Goal: Task Accomplishment & Management: Use online tool/utility

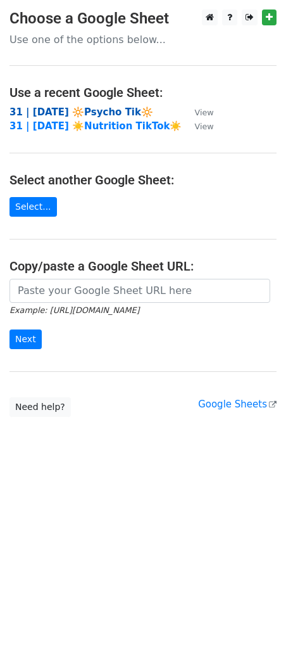
click at [102, 106] on strong "31 | [DATE] 🔆Psycho Tik🔆" at bounding box center [82, 111] width 144 height 11
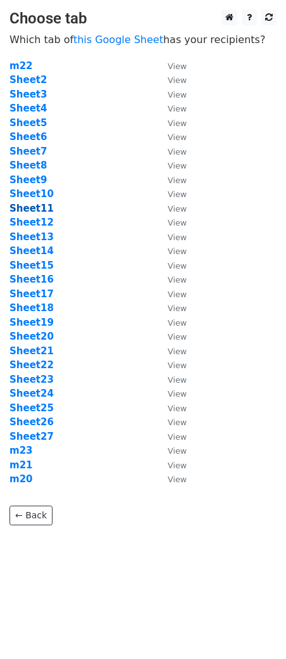
click at [32, 207] on strong "Sheet11" at bounding box center [32, 208] width 44 height 11
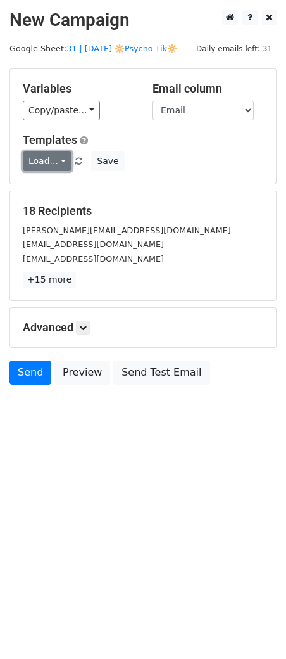
click at [55, 169] on link "Load..." at bounding box center [47, 161] width 49 height 20
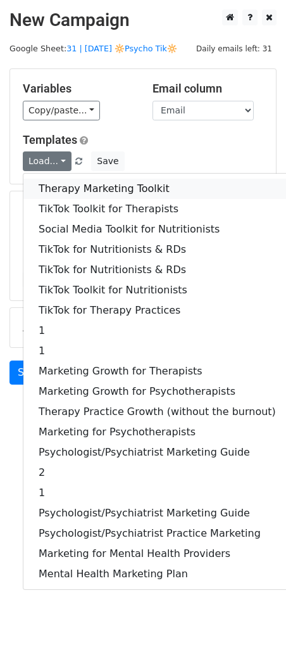
click at [66, 189] on link "Therapy Marketing Toolkit" at bounding box center [157, 189] width 268 height 20
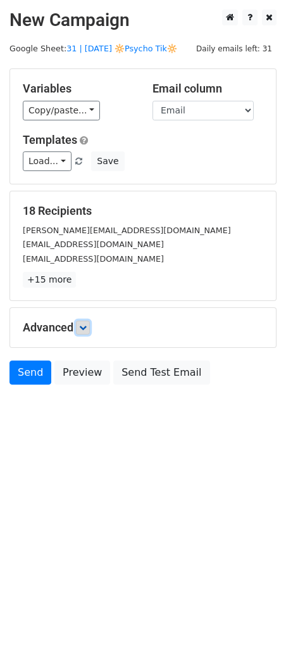
click at [89, 331] on link at bounding box center [83, 328] width 14 height 14
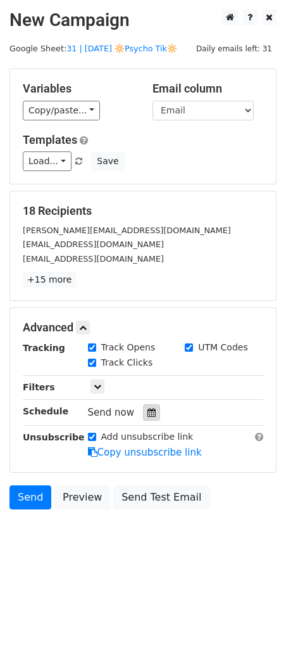
click at [148, 408] on icon at bounding box center [152, 412] width 8 height 9
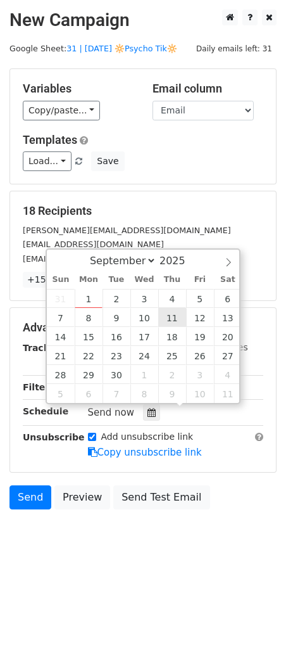
type input "2025-09-11 12:00"
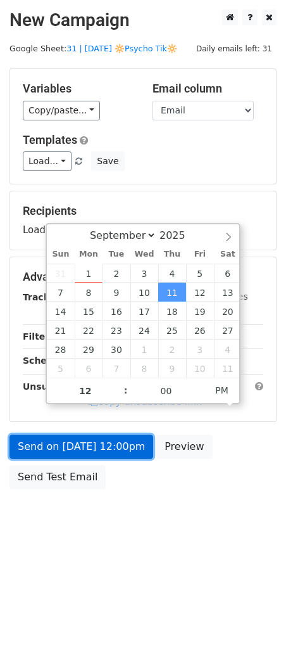
click at [114, 437] on link "Send on Sep 11 at 12:00pm" at bounding box center [82, 447] width 144 height 24
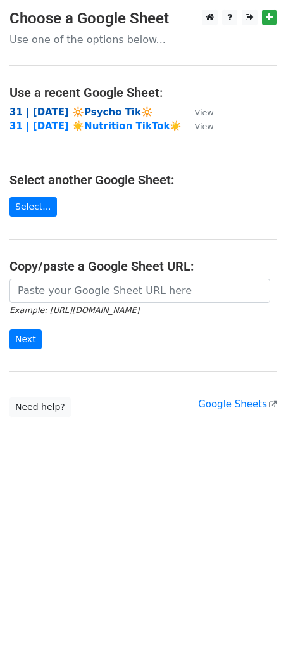
click at [80, 108] on strong "31 | [DATE] 🔆Psycho Tik🔆" at bounding box center [82, 111] width 144 height 11
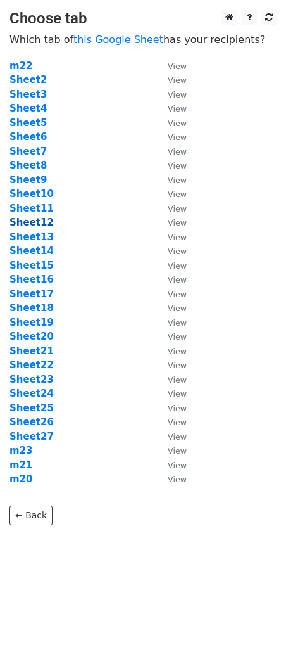
click at [39, 223] on strong "Sheet12" at bounding box center [32, 222] width 44 height 11
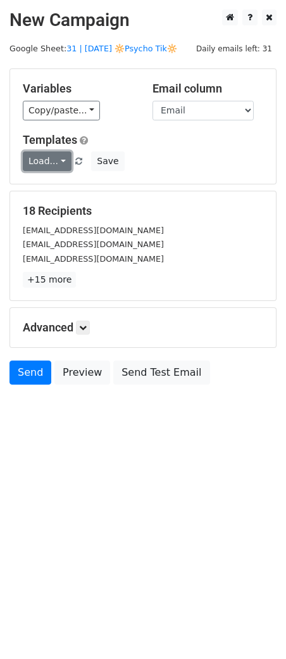
click at [46, 156] on link "Load..." at bounding box center [47, 161] width 49 height 20
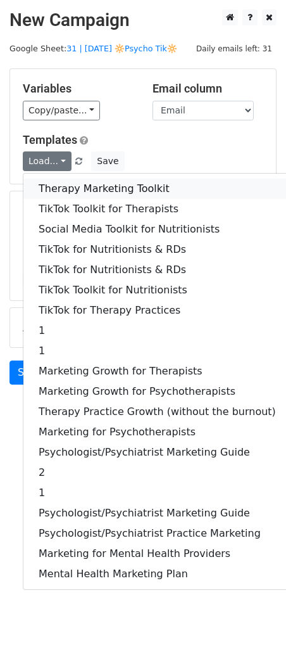
click at [61, 181] on link "Therapy Marketing Toolkit" at bounding box center [157, 189] width 268 height 20
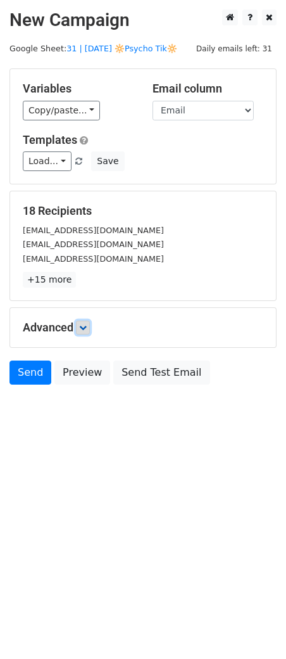
click at [87, 329] on icon at bounding box center [83, 328] width 8 height 8
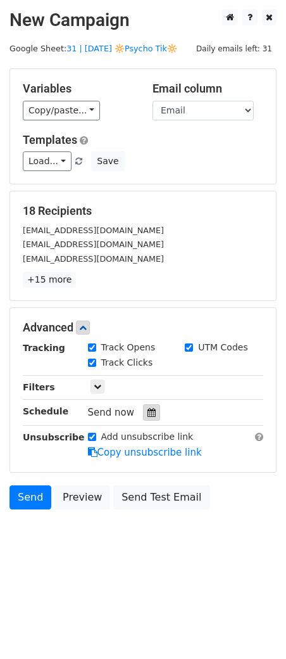
click at [141, 419] on div "Tracking Track Opens UTM Codes Track Clicks Filters Only include spreadsheet ro…" at bounding box center [143, 400] width 241 height 118
click at [151, 404] on div "Send now" at bounding box center [162, 412] width 149 height 17
click at [148, 415] on icon at bounding box center [152, 412] width 8 height 9
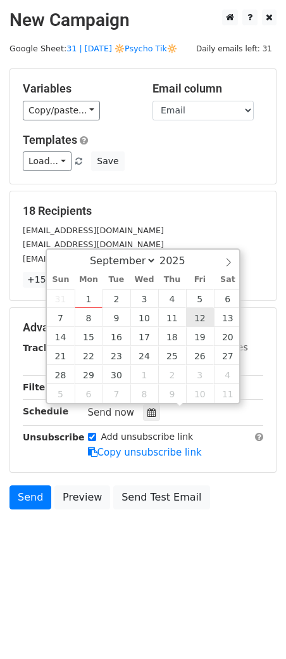
type input "2025-09-12 12:00"
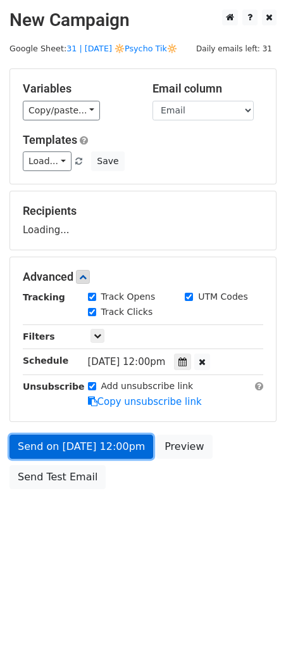
click at [109, 450] on link "Send on Sep 12 at 12:00pm" at bounding box center [82, 447] width 144 height 24
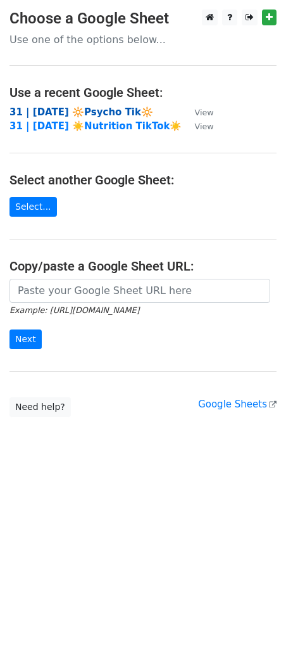
click at [105, 110] on strong "31 | [DATE] 🔆Psycho Tik🔆" at bounding box center [82, 111] width 144 height 11
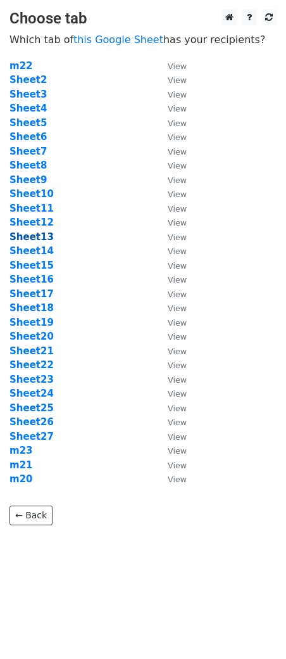
click at [41, 236] on strong "Sheet13" at bounding box center [32, 236] width 44 height 11
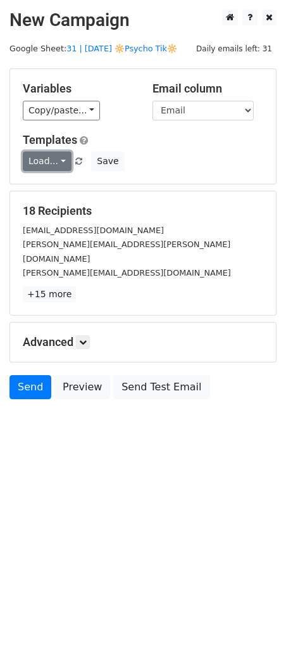
click at [55, 163] on link "Load..." at bounding box center [47, 161] width 49 height 20
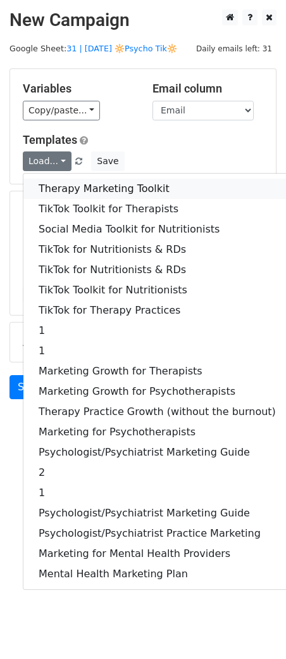
click at [68, 188] on link "Therapy Marketing Toolkit" at bounding box center [157, 189] width 268 height 20
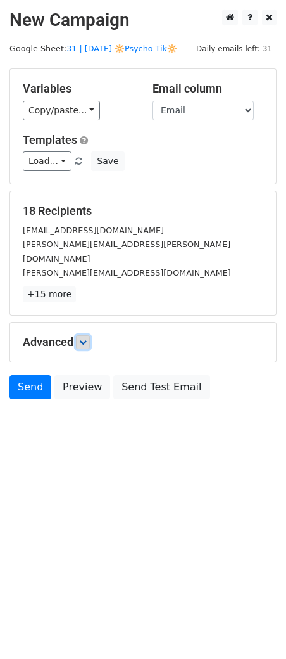
click at [84, 338] on icon at bounding box center [83, 342] width 8 height 8
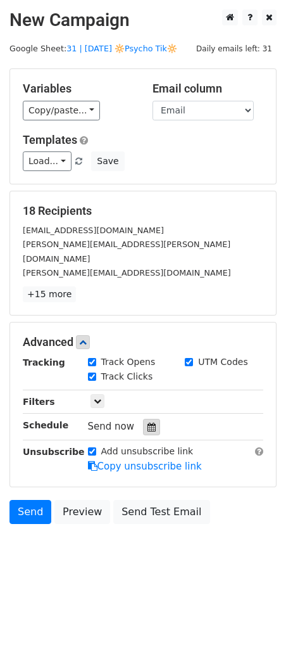
click at [144, 419] on div at bounding box center [151, 427] width 17 height 16
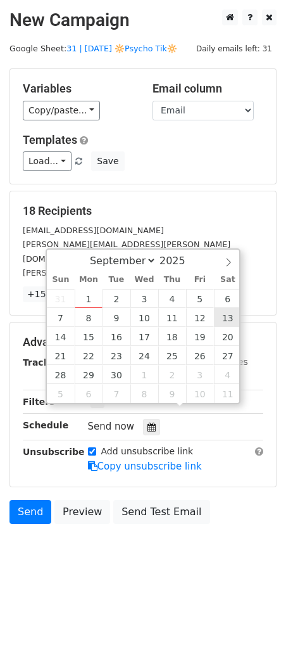
type input "2025-09-13 12:00"
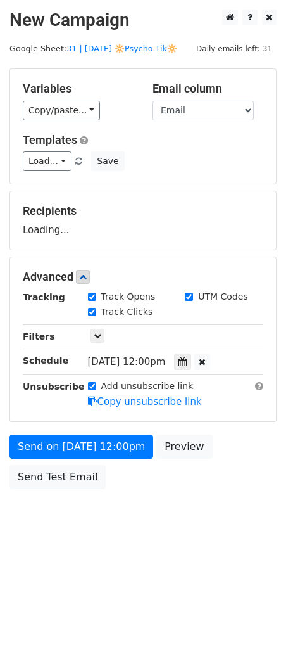
click at [131, 431] on form "Variables Copy/paste... {{Name}} {{Email}} Email column Name Email Templates Lo…" at bounding box center [143, 281] width 267 height 427
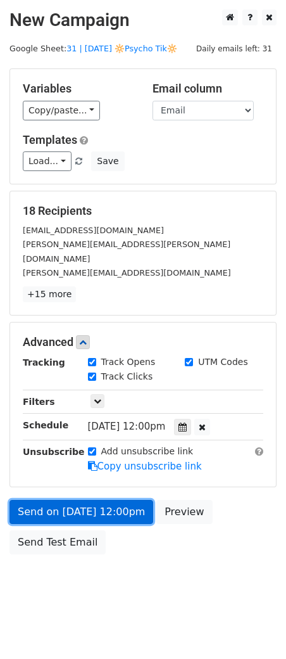
click at [125, 450] on form "Variables Copy/paste... {{Name}} {{Email}} Email column Name Email Templates Lo…" at bounding box center [143, 314] width 267 height 492
click at [99, 500] on link "Send on Sep 13 at 12:00pm" at bounding box center [82, 512] width 144 height 24
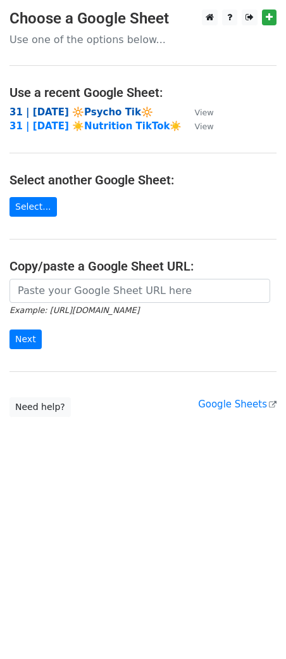
click at [101, 110] on strong "31 | SEPT 1 🔆Psycho Tik🔆" at bounding box center [82, 111] width 144 height 11
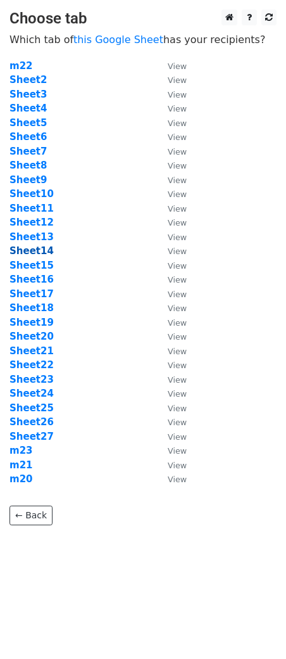
click at [33, 254] on strong "Sheet14" at bounding box center [32, 250] width 44 height 11
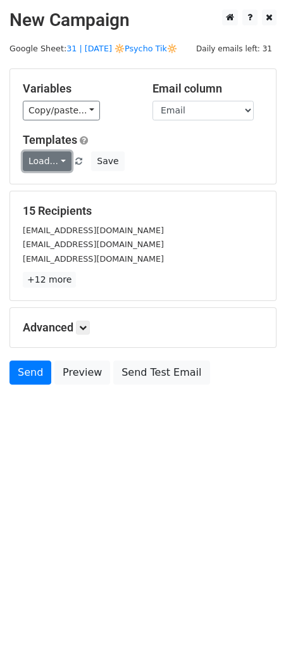
click at [54, 151] on link "Load..." at bounding box center [47, 161] width 49 height 20
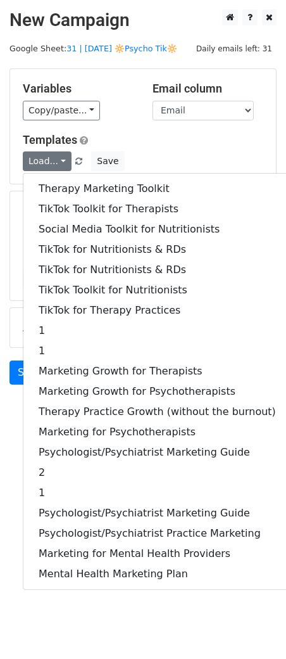
click at [54, 177] on div "Therapy Marketing Toolkit TikTok Toolkit for Therapists Social Media Toolkit fo…" at bounding box center [157, 381] width 269 height 417
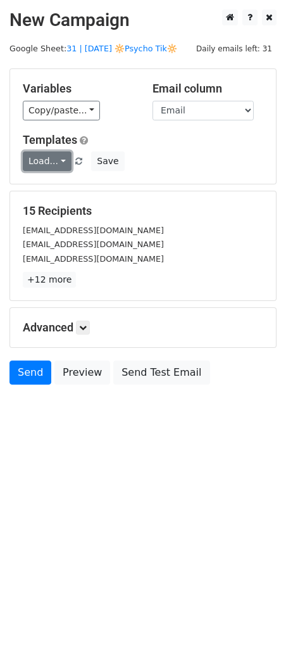
click at [50, 170] on link "Load..." at bounding box center [47, 161] width 49 height 20
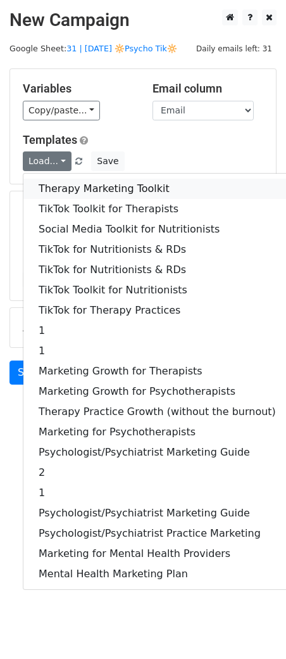
click at [52, 187] on link "Therapy Marketing Toolkit" at bounding box center [157, 189] width 268 height 20
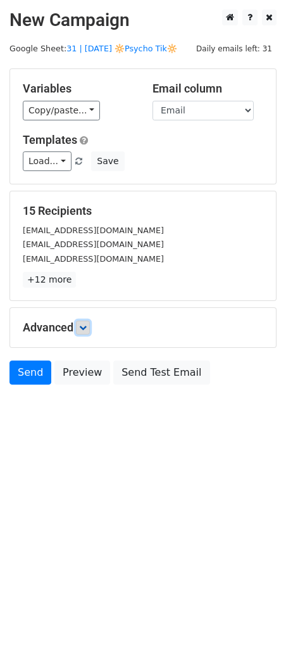
click at [90, 333] on link at bounding box center [83, 328] width 14 height 14
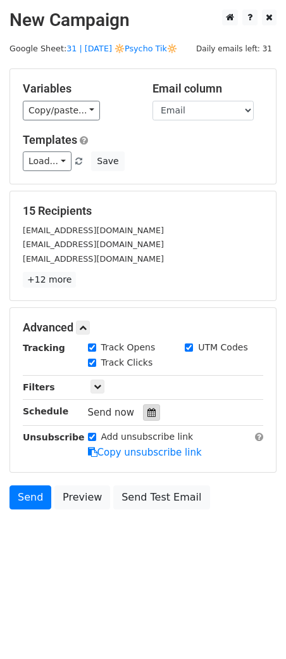
click at [143, 414] on div at bounding box center [151, 412] width 17 height 16
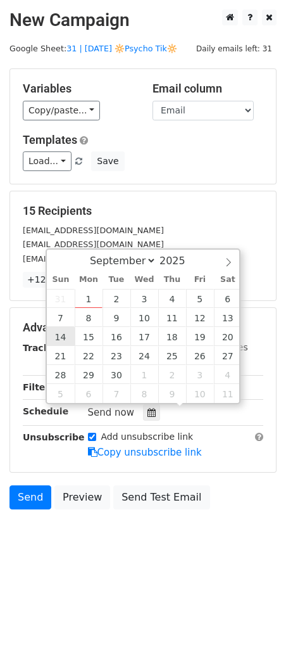
type input "2025-09-14 12:00"
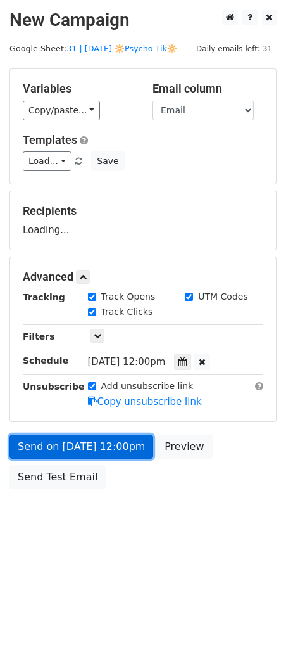
click at [74, 444] on link "Send on Sep 14 at 12:00pm" at bounding box center [82, 447] width 144 height 24
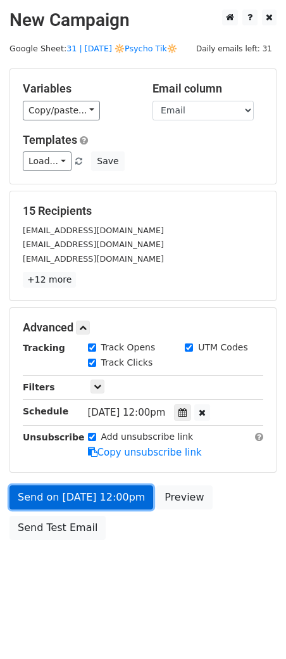
click at [88, 499] on link "Send on Sep 14 at 12:00pm" at bounding box center [82, 497] width 144 height 24
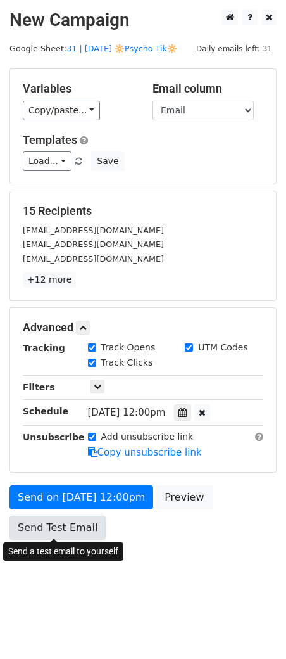
click at [67, 528] on link "Send Test Email" at bounding box center [58, 528] width 96 height 24
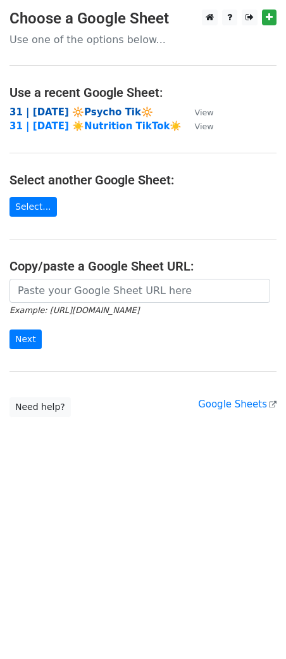
click at [108, 107] on strong "31 | [DATE] 🔆Psycho Tik🔆" at bounding box center [82, 111] width 144 height 11
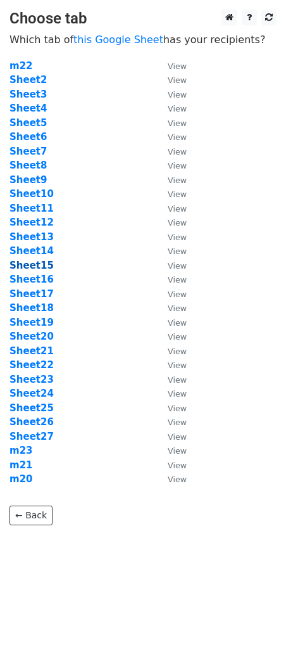
click at [41, 262] on strong "Sheet15" at bounding box center [32, 265] width 44 height 11
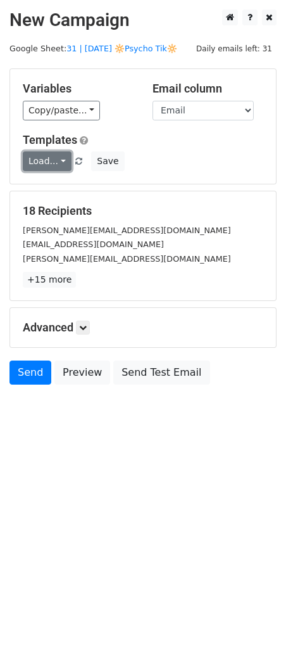
click at [52, 165] on link "Load..." at bounding box center [47, 161] width 49 height 20
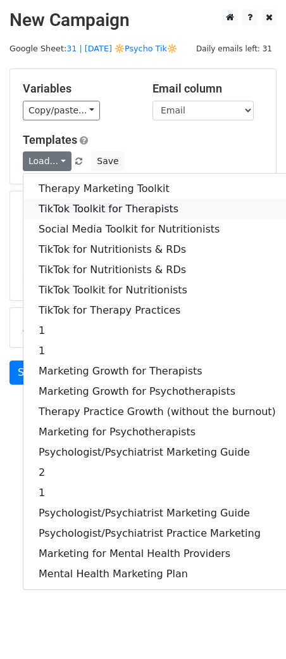
click at [55, 210] on link "TikTok Toolkit for Therapists" at bounding box center [157, 209] width 268 height 20
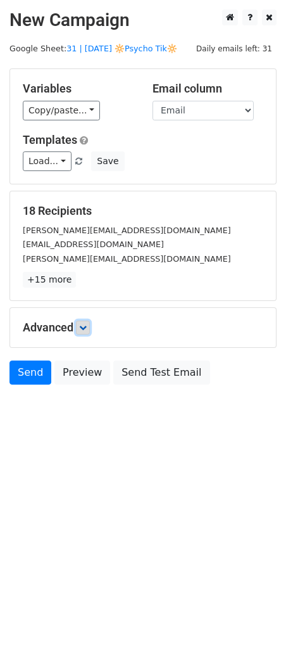
click at [90, 325] on link at bounding box center [83, 328] width 14 height 14
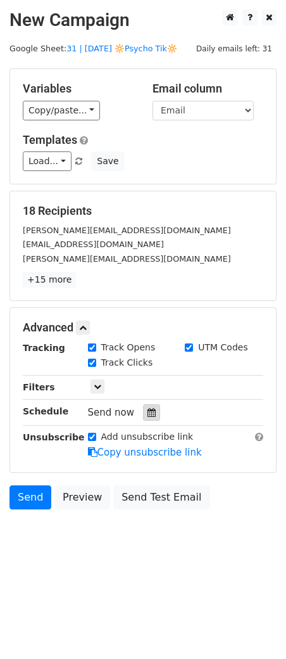
click at [143, 407] on div at bounding box center [151, 412] width 17 height 16
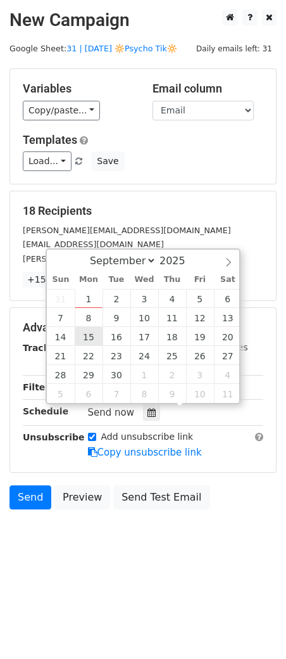
type input "2025-09-15 12:00"
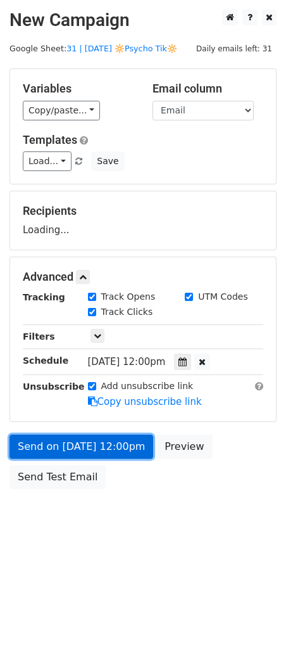
click at [91, 440] on link "Send on Sep 15 at 12:00pm" at bounding box center [82, 447] width 144 height 24
